Goal: Task Accomplishment & Management: Manage account settings

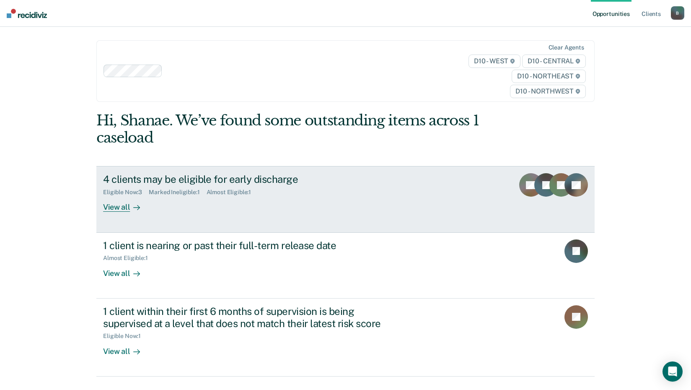
click at [115, 206] on div "View all" at bounding box center [126, 204] width 47 height 16
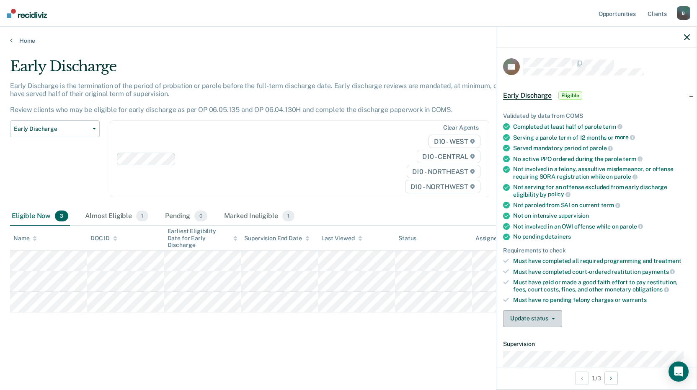
click at [540, 315] on button "Update status" at bounding box center [532, 318] width 59 height 17
click at [532, 351] on button "Mark Ineligible" at bounding box center [543, 351] width 81 height 13
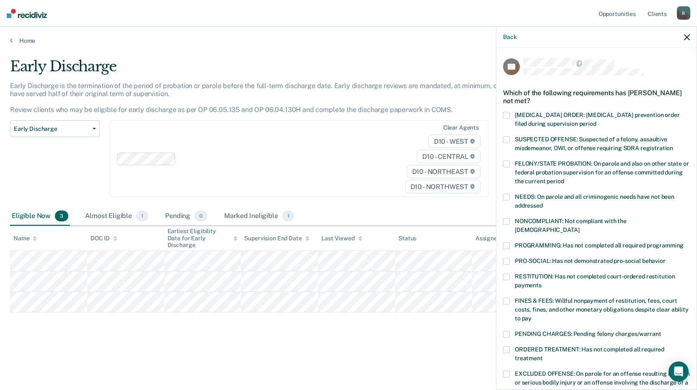
click at [508, 297] on span at bounding box center [506, 300] width 7 height 7
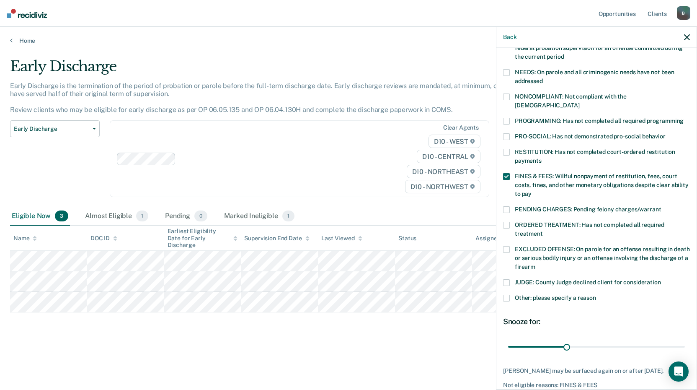
scroll to position [161, 0]
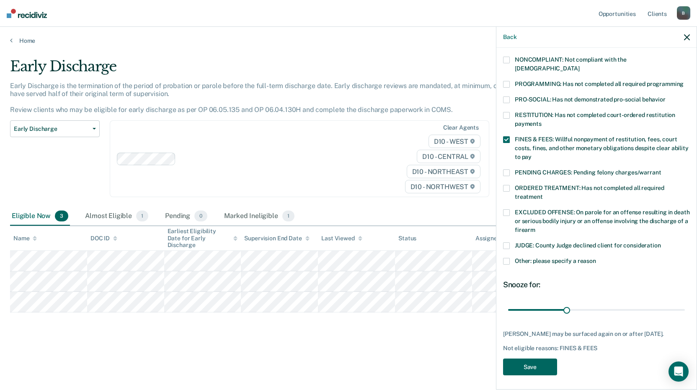
click at [531, 363] on button "Save" at bounding box center [530, 366] width 54 height 17
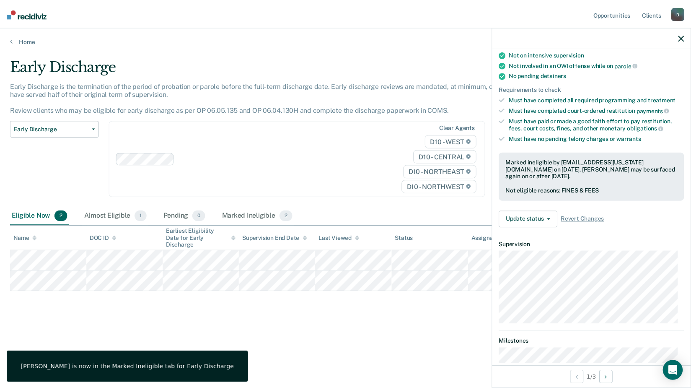
scroll to position [153, 0]
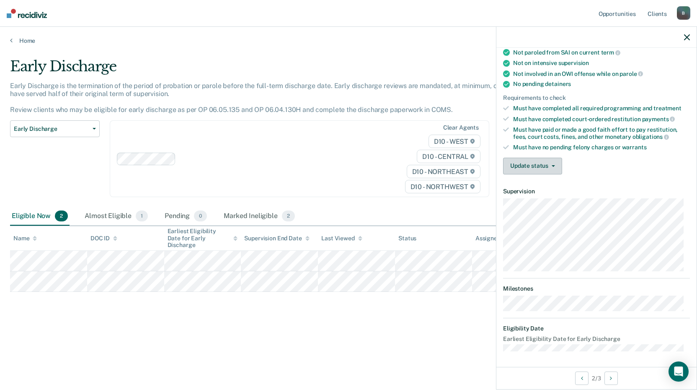
click at [531, 163] on button "Update status" at bounding box center [532, 166] width 59 height 17
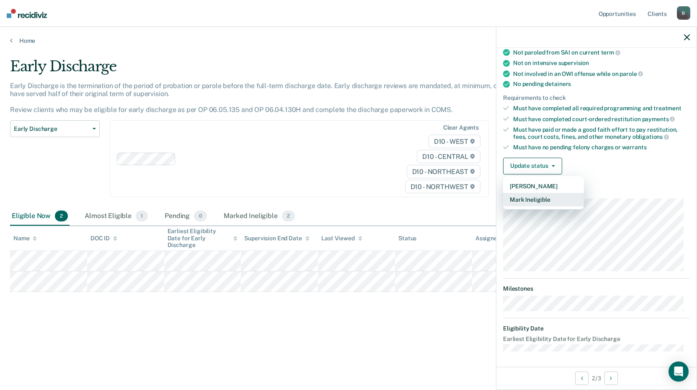
click at [529, 198] on button "Mark Ineligible" at bounding box center [543, 199] width 81 height 13
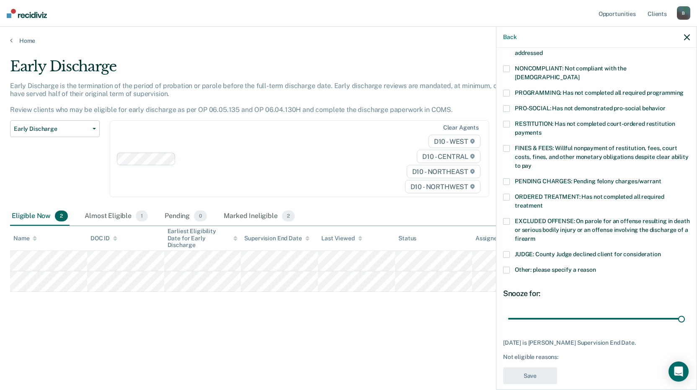
click at [504, 134] on div "RESTITUTION: Has not completed court-ordered restitution payments" at bounding box center [596, 133] width 187 height 24
click at [511, 65] on label "NONCOMPLIANT: Not compliant with the [DEMOGRAPHIC_DATA]" at bounding box center [596, 74] width 187 height 18
click at [526, 353] on div "Not eligible reasons: NONCOMPLIANT, RESTITUTION" at bounding box center [596, 356] width 187 height 7
click at [524, 367] on button "Save" at bounding box center [530, 375] width 54 height 17
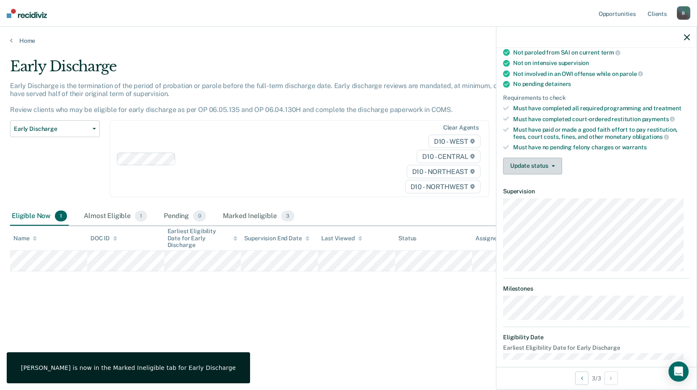
click at [538, 164] on button "Update status" at bounding box center [532, 166] width 59 height 17
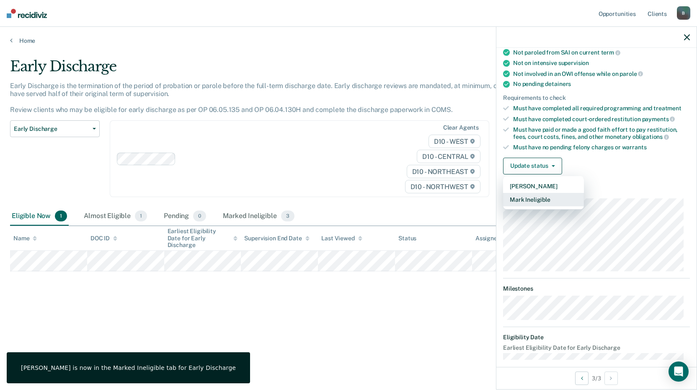
click at [533, 202] on button "Mark Ineligible" at bounding box center [543, 199] width 81 height 13
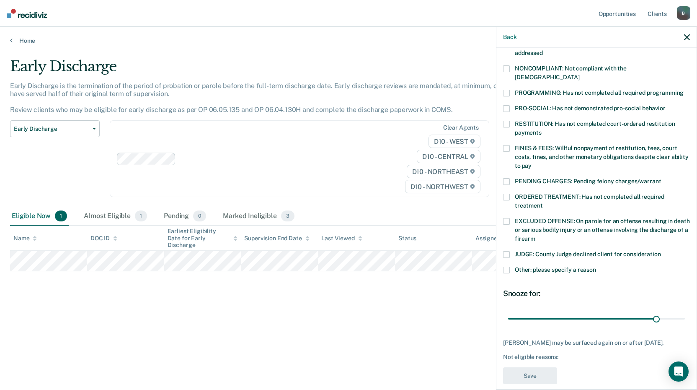
click at [505, 145] on span at bounding box center [506, 148] width 7 height 7
click at [530, 371] on button "Save" at bounding box center [530, 375] width 54 height 17
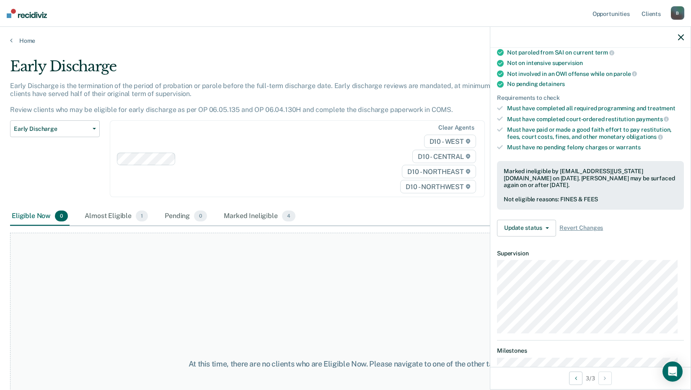
click at [353, 287] on div "At this time, there are no clients who are Eligible Now. Please navigate to one…" at bounding box center [345, 364] width 671 height 262
click at [680, 34] on button "button" at bounding box center [681, 37] width 6 height 7
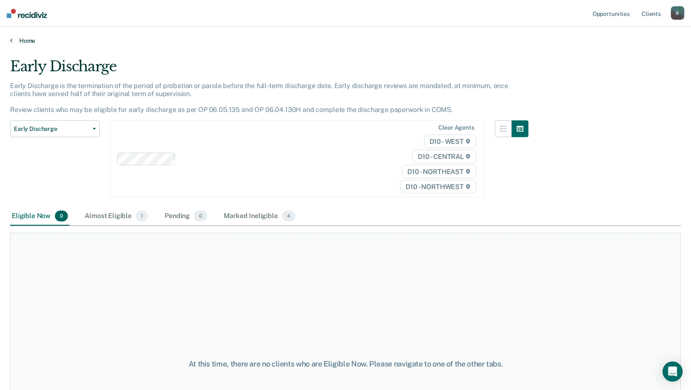
click at [23, 41] on link "Home" at bounding box center [345, 41] width 671 height 8
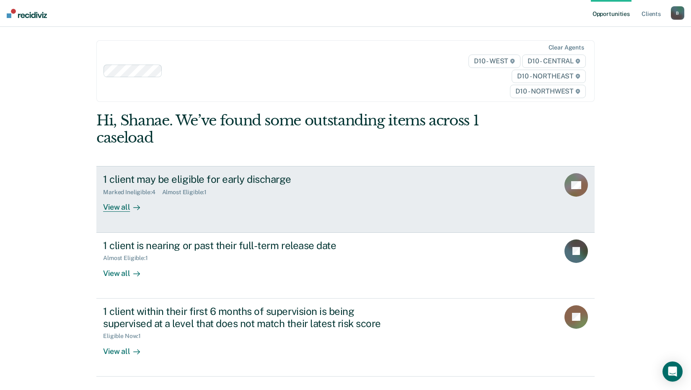
click at [114, 207] on div "View all" at bounding box center [126, 204] width 47 height 16
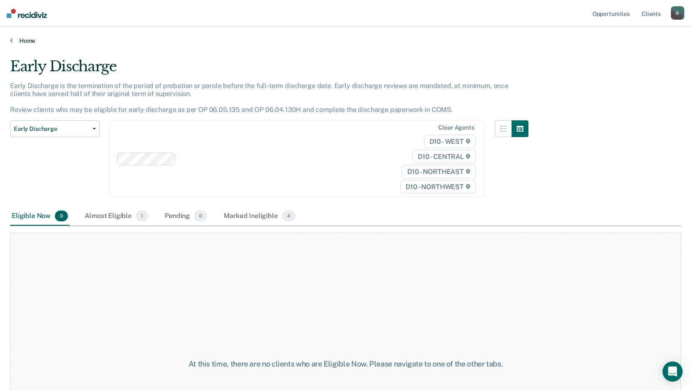
click at [31, 42] on link "Home" at bounding box center [345, 41] width 671 height 8
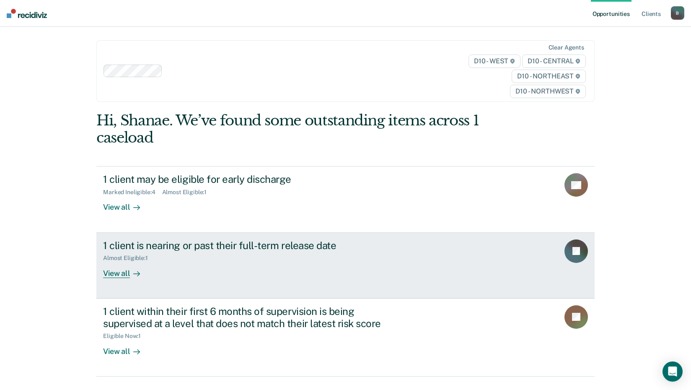
click at [125, 274] on div "View all" at bounding box center [126, 269] width 47 height 16
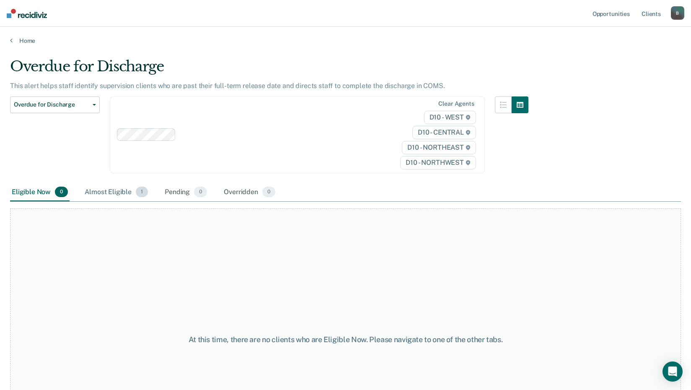
click at [108, 190] on div "Almost Eligible 1" at bounding box center [116, 192] width 67 height 18
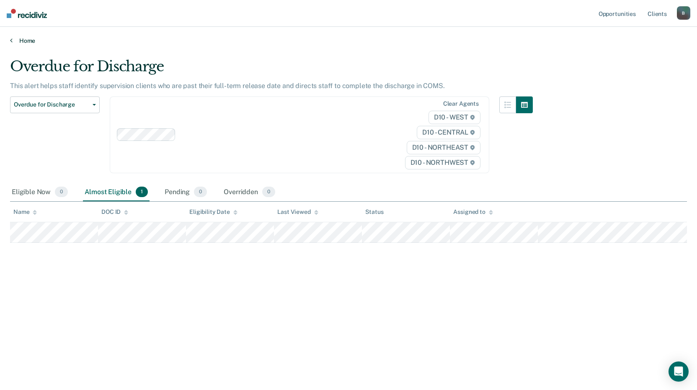
click at [22, 42] on link "Home" at bounding box center [348, 41] width 677 height 8
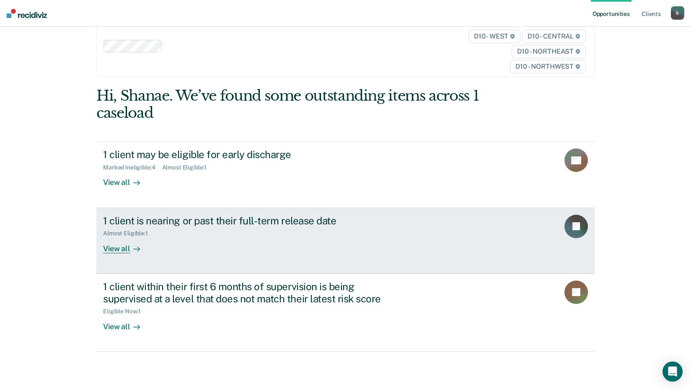
scroll to position [38, 0]
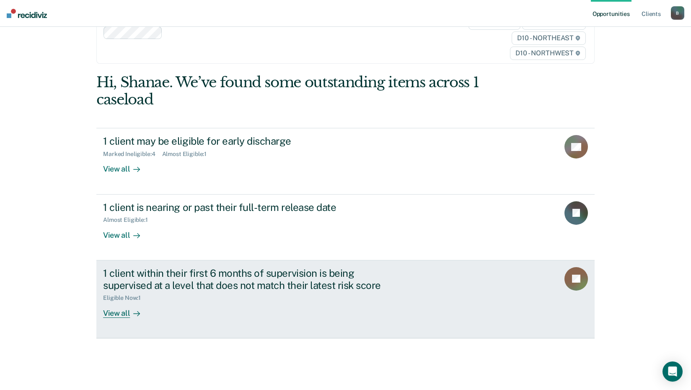
click at [114, 311] on div "View all" at bounding box center [126, 309] width 47 height 16
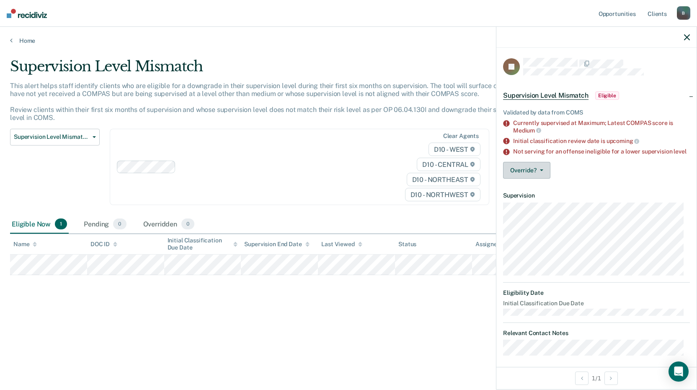
click at [547, 178] on button "Override?" at bounding box center [526, 170] width 47 height 17
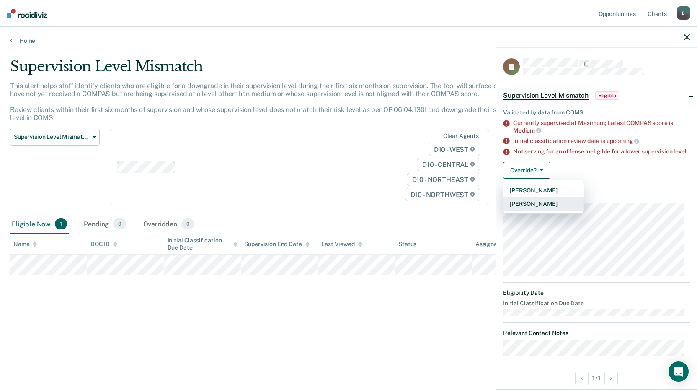
click at [543, 209] on button "[PERSON_NAME]" at bounding box center [543, 203] width 81 height 13
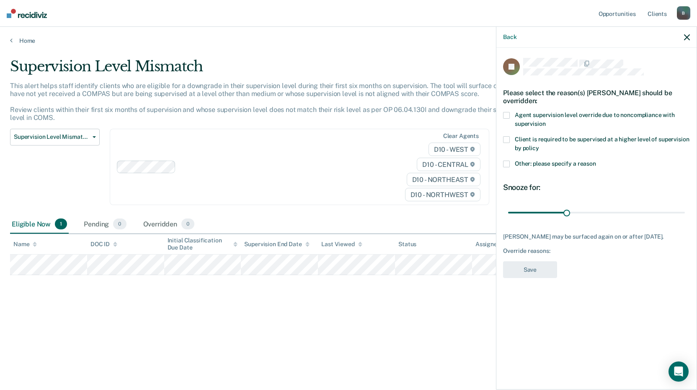
click at [507, 115] on span at bounding box center [506, 115] width 7 height 7
click at [508, 162] on span at bounding box center [506, 163] width 7 height 7
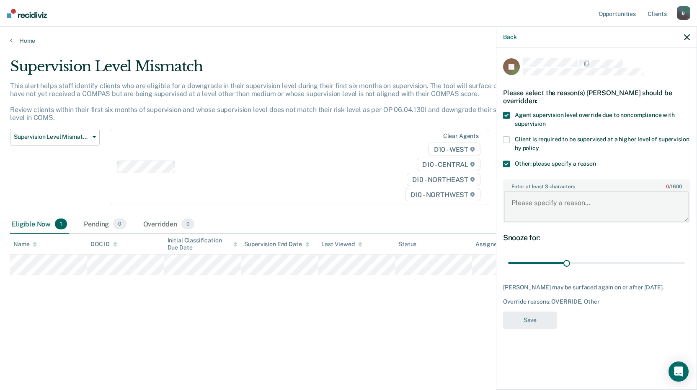
click at [543, 203] on textarea "Enter at least 3 characters 0 / 1600" at bounding box center [596, 206] width 185 height 31
type textarea "Abusive history"
click at [528, 328] on button "Save" at bounding box center [530, 319] width 54 height 17
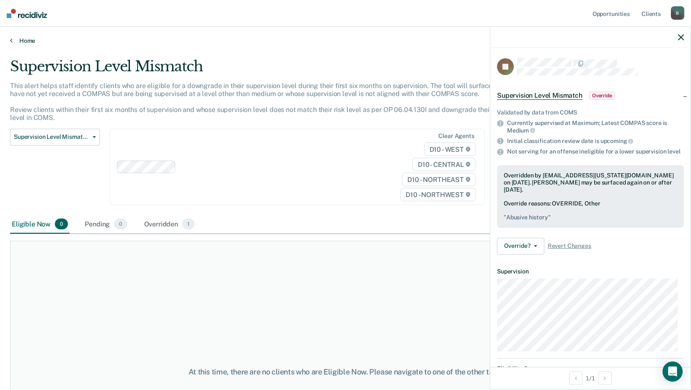
click at [18, 39] on link "Home" at bounding box center [345, 41] width 671 height 8
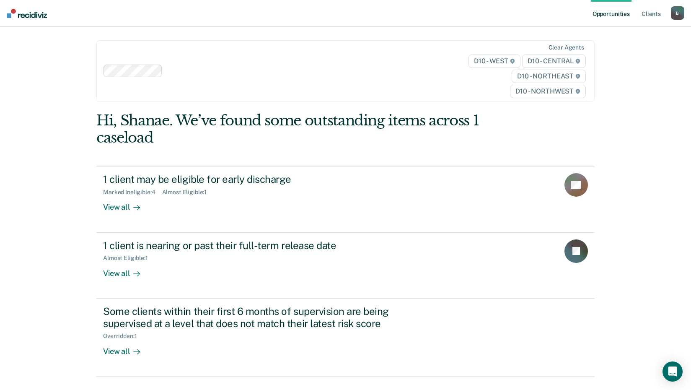
click at [677, 14] on div "B" at bounding box center [677, 12] width 13 height 13
click at [618, 54] on link "Log Out" at bounding box center [643, 55] width 67 height 7
